Goal: Task Accomplishment & Management: Use online tool/utility

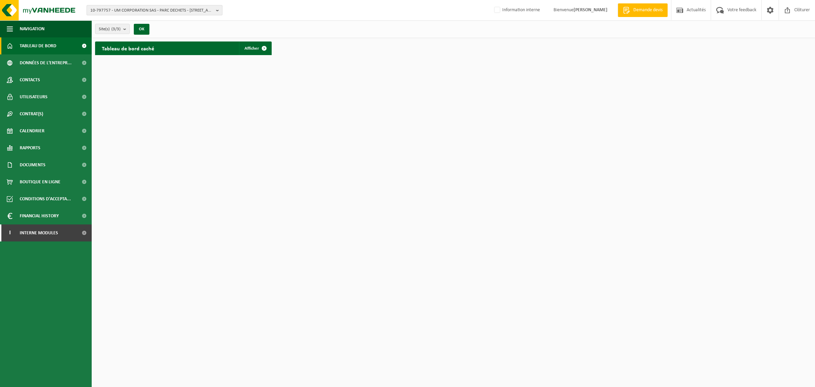
click at [166, 12] on span "10-797757 - UM CORPORATION SAS - PARC DECHETS - 62118 BIACHE ST VAAST, RUE PAST…" at bounding box center [151, 10] width 123 height 10
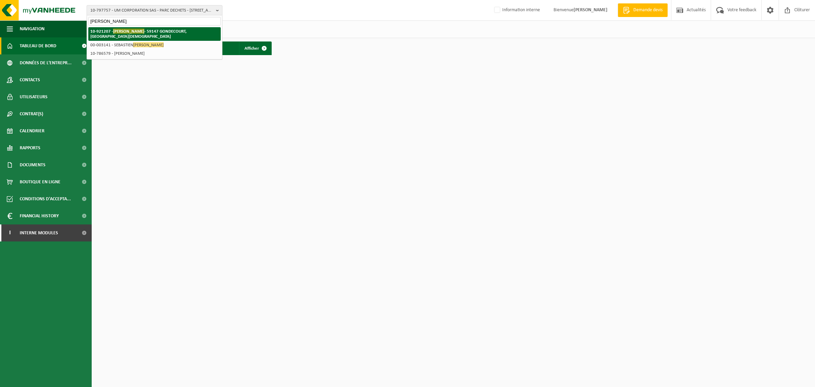
type input "steverlynck"
click at [131, 33] on span "STEVERLYNCK" at bounding box center [128, 31] width 31 height 5
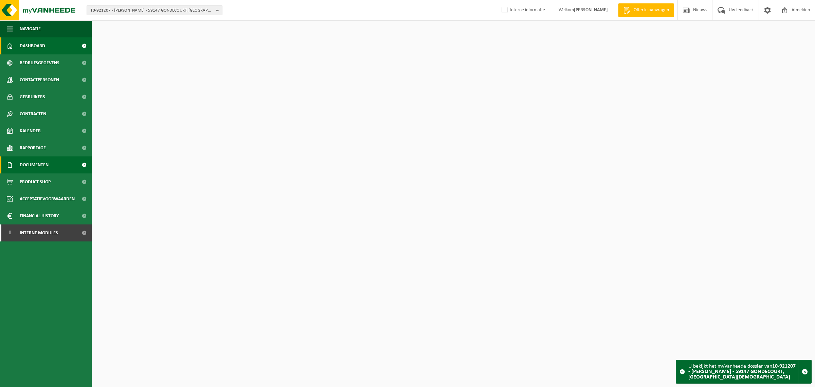
click at [50, 163] on link "Documenten" at bounding box center [46, 164] width 92 height 17
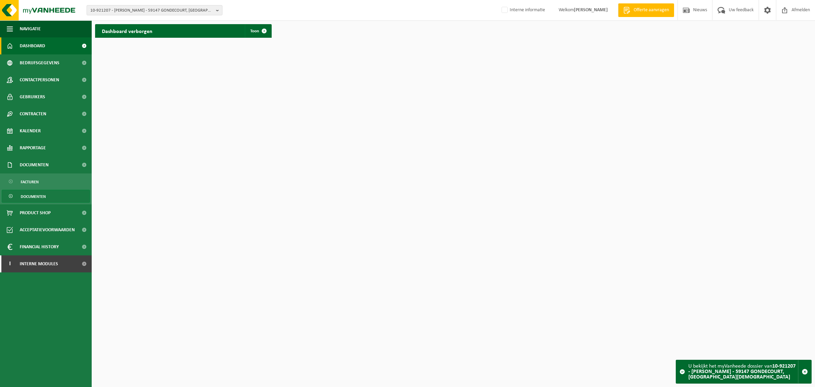
click at [43, 196] on span "Documenten" at bounding box center [33, 196] width 25 height 13
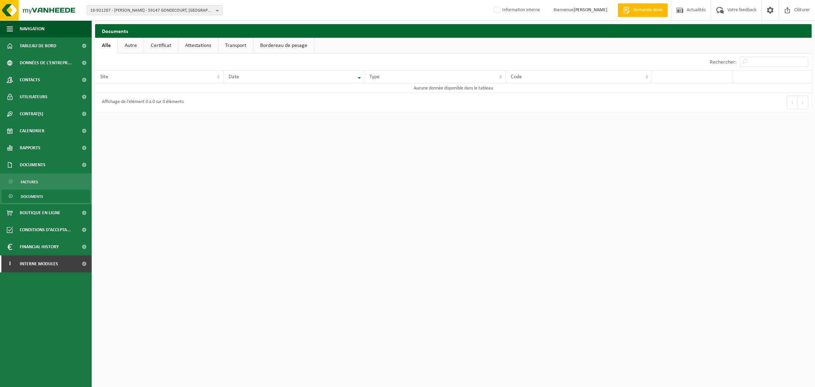
drag, startPoint x: 134, startPoint y: 47, endPoint x: 158, endPoint y: 45, distance: 24.2
click at [134, 48] on link "Autre" at bounding box center [131, 46] width 26 height 16
click at [163, 44] on link "Certificat" at bounding box center [162, 46] width 34 height 16
click at [199, 43] on link "Attestations" at bounding box center [198, 46] width 40 height 16
click at [240, 45] on link "Transport" at bounding box center [237, 46] width 35 height 16
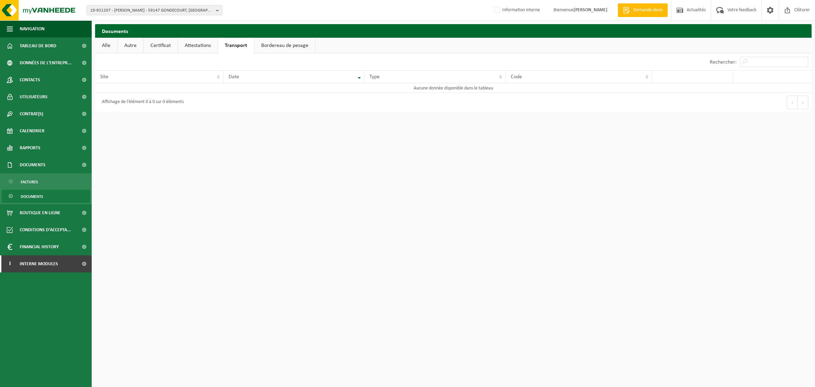
click at [290, 45] on link "Bordereau de pesage" at bounding box center [284, 46] width 61 height 16
click at [110, 48] on link "Alle" at bounding box center [106, 46] width 22 height 16
click at [41, 50] on span "Tableau de bord" at bounding box center [38, 45] width 37 height 17
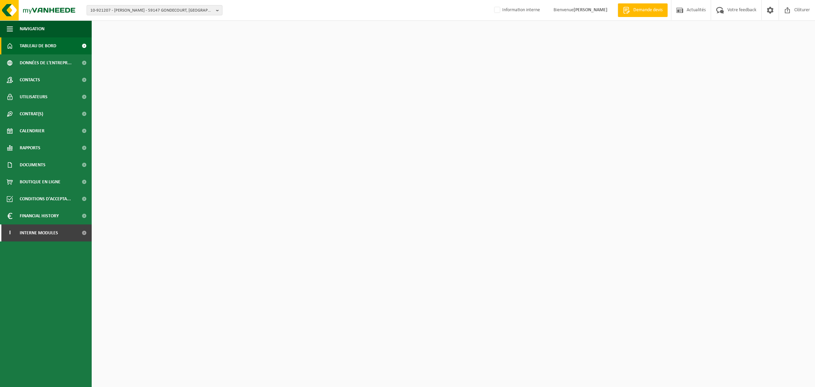
click at [82, 48] on span at bounding box center [83, 45] width 15 height 17
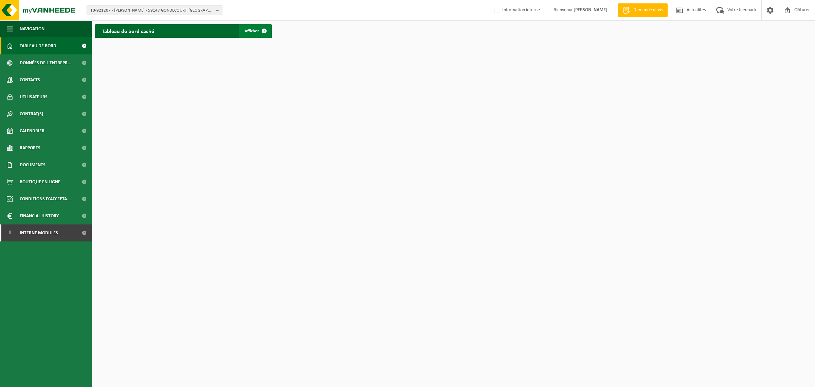
click at [262, 26] on span at bounding box center [265, 31] width 14 height 14
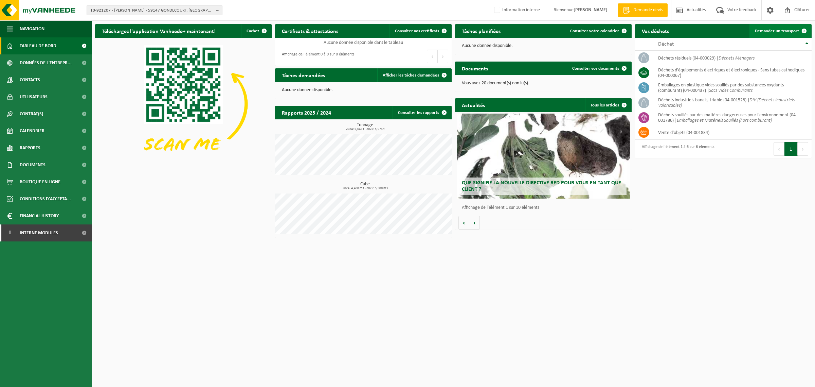
click at [788, 31] on span "Demander un transport" at bounding box center [777, 31] width 44 height 4
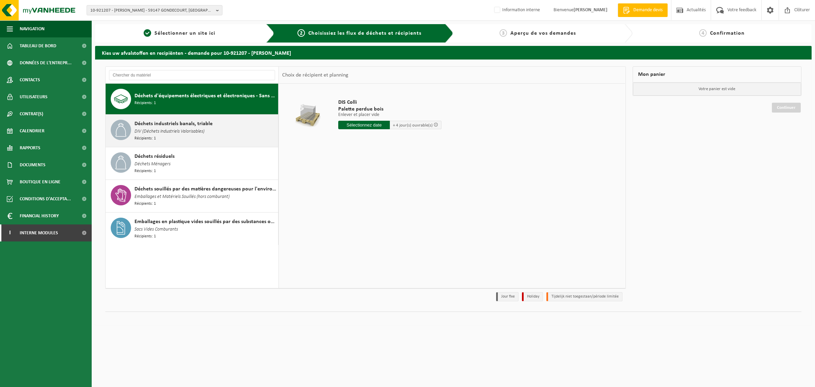
click at [171, 134] on span "DIV (Déchets Industriels Valorisables)" at bounding box center [170, 131] width 70 height 7
